Goal: Register for event/course

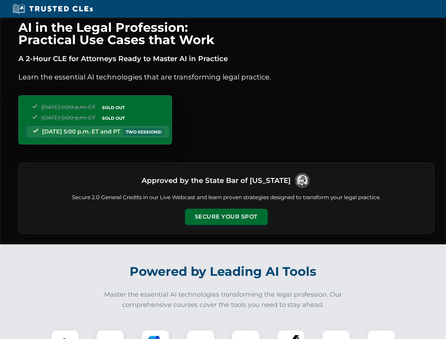
click at [226, 217] on button "Secure Your Spot" at bounding box center [226, 217] width 83 height 16
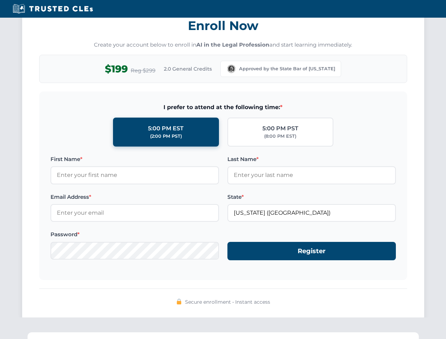
scroll to position [693, 0]
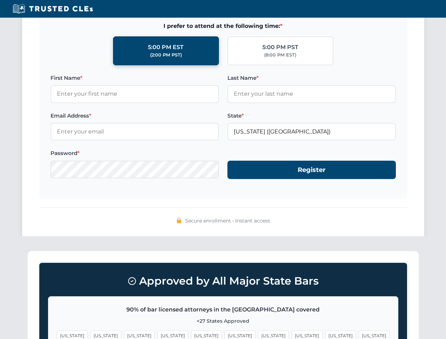
click at [325, 334] on span "[US_STATE]" at bounding box center [340, 335] width 31 height 10
